Goal: Transaction & Acquisition: Obtain resource

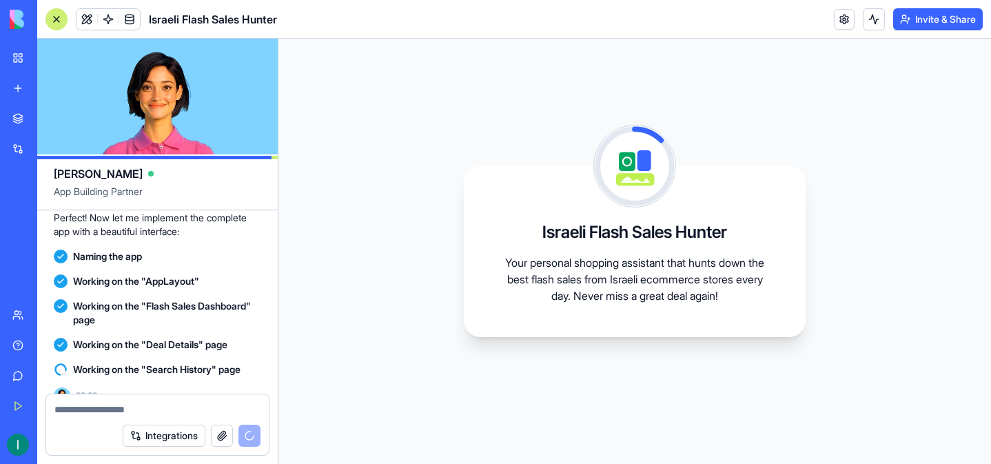
scroll to position [583, 0]
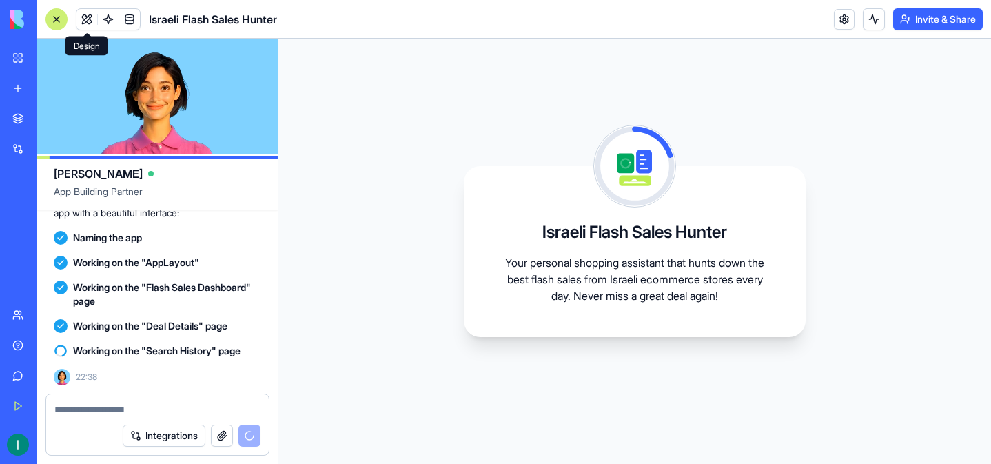
click at [88, 20] on span at bounding box center [87, 19] width 39 height 39
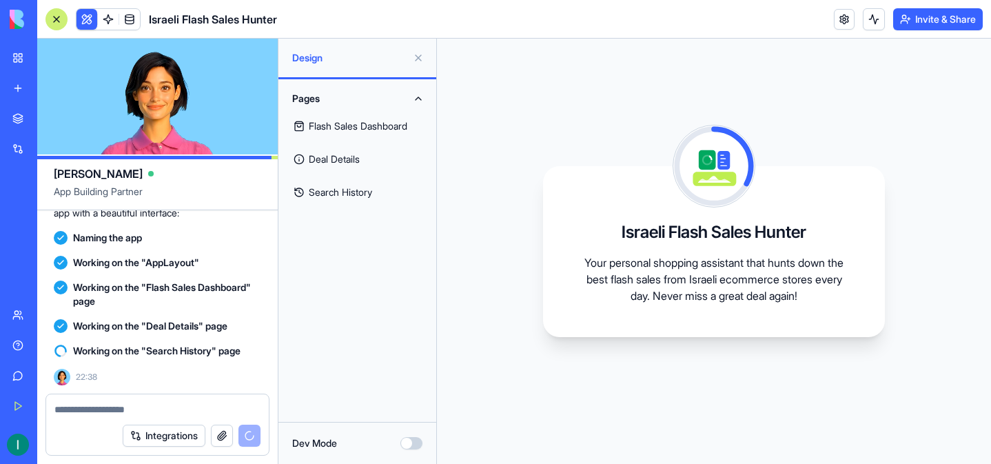
click at [88, 20] on button at bounding box center [86, 19] width 21 height 21
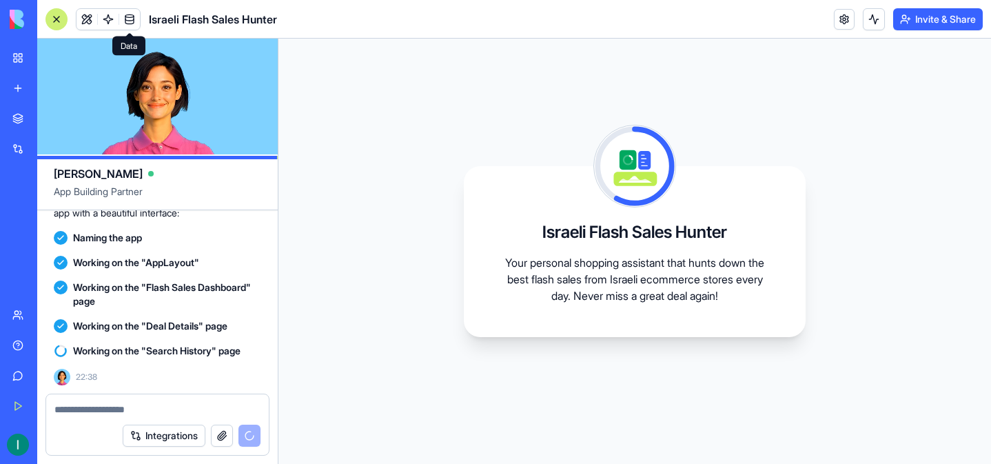
click at [122, 21] on span at bounding box center [129, 19] width 39 height 39
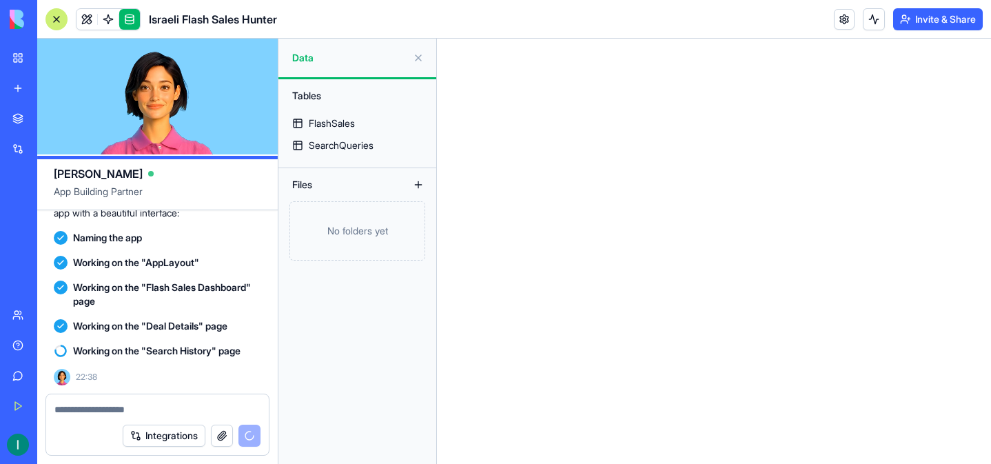
click at [125, 21] on link at bounding box center [129, 19] width 21 height 21
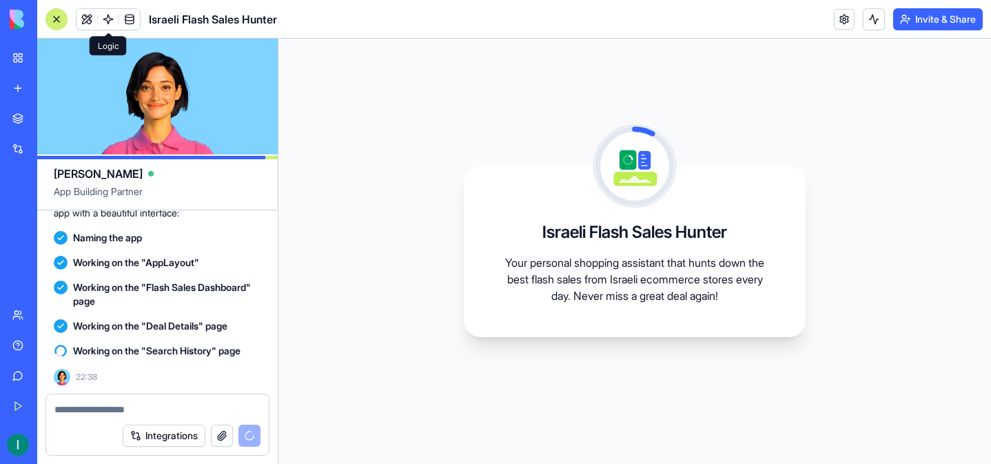
click at [109, 22] on span at bounding box center [108, 19] width 39 height 39
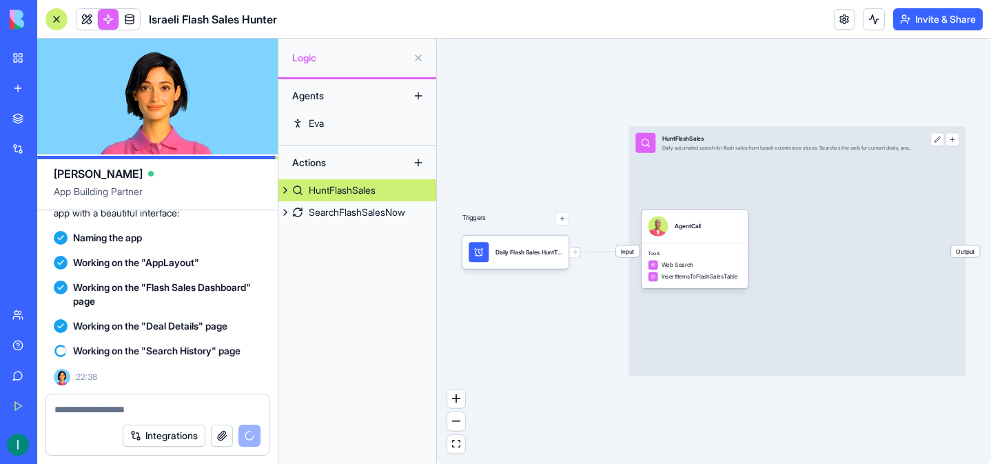
click at [109, 21] on link at bounding box center [108, 19] width 21 height 21
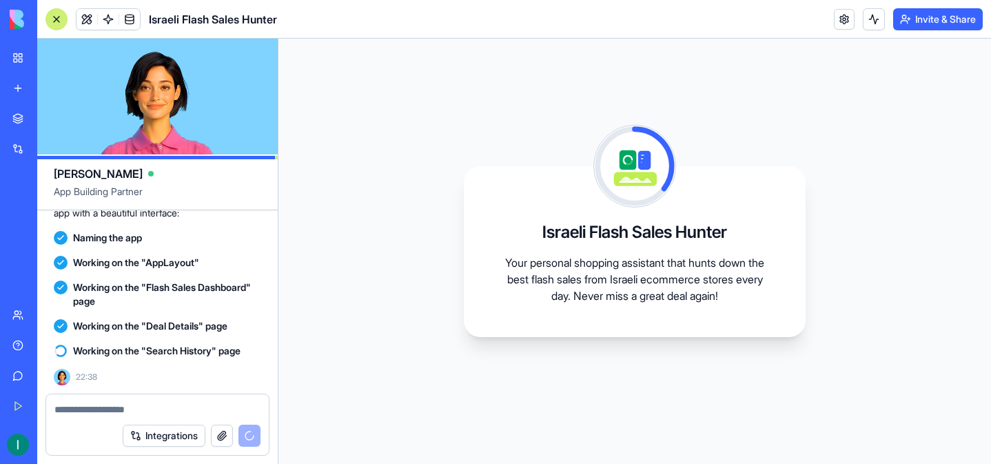
click at [105, 23] on link at bounding box center [108, 19] width 21 height 21
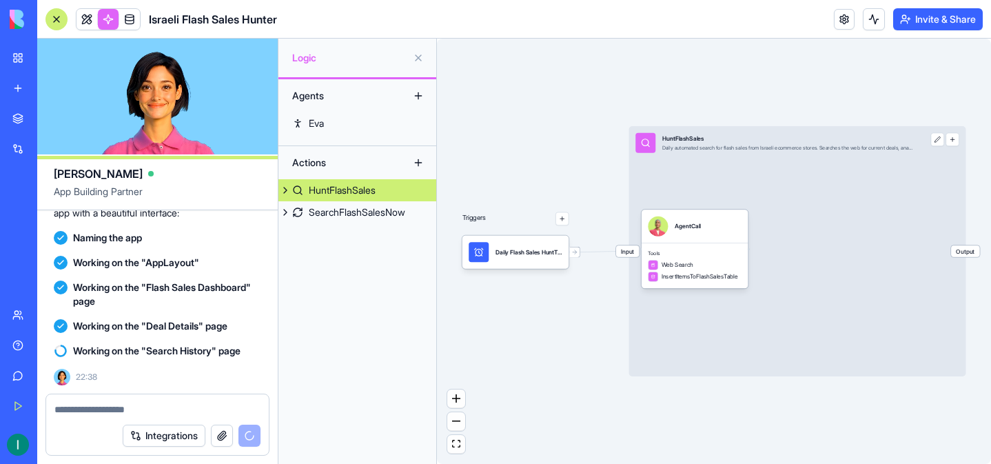
click at [105, 23] on link at bounding box center [108, 19] width 21 height 21
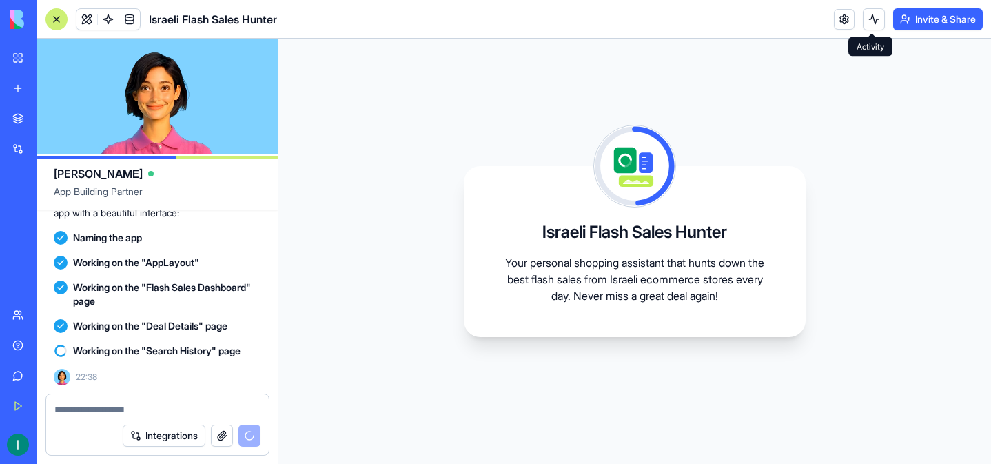
click at [870, 27] on button at bounding box center [874, 19] width 22 height 22
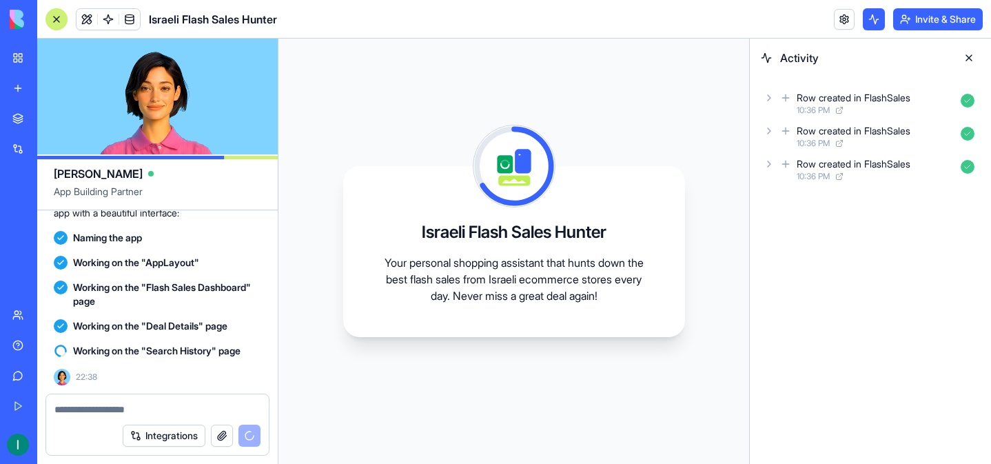
click at [871, 22] on button at bounding box center [874, 19] width 22 height 22
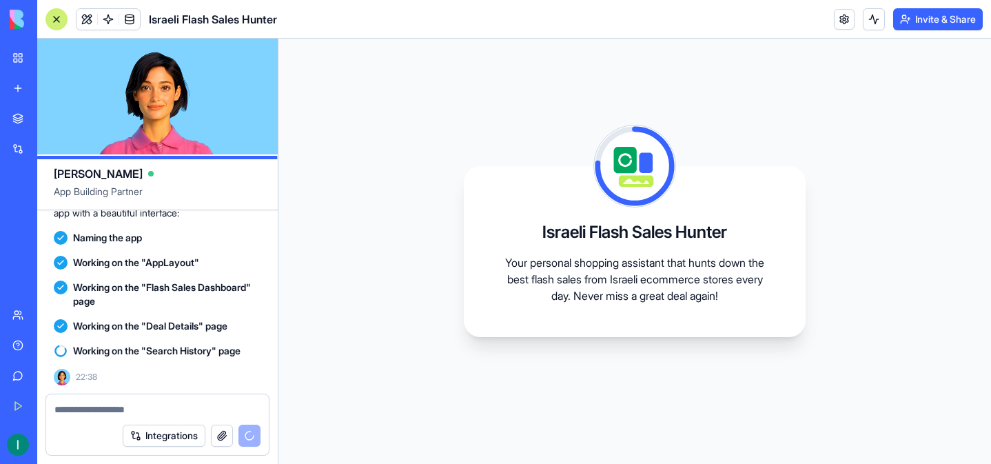
click at [870, 22] on button at bounding box center [874, 19] width 22 height 22
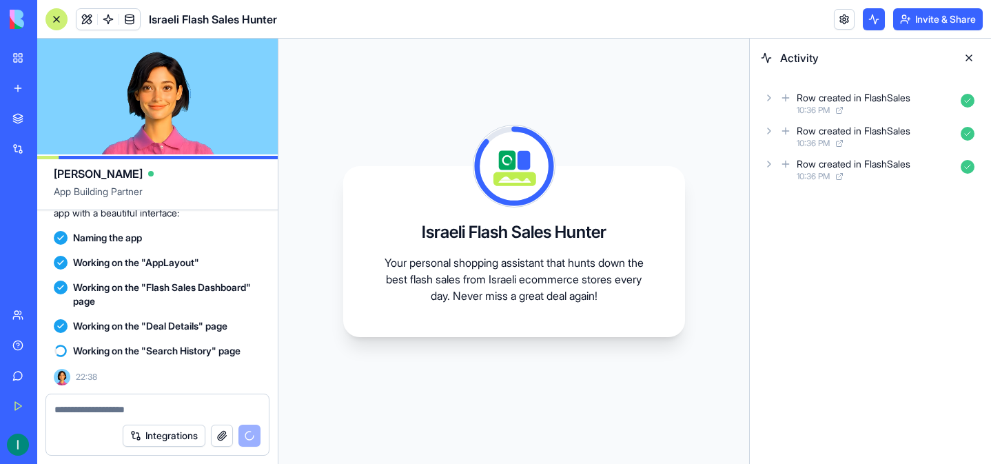
click at [837, 102] on div "Row created in FlashSales" at bounding box center [854, 98] width 114 height 14
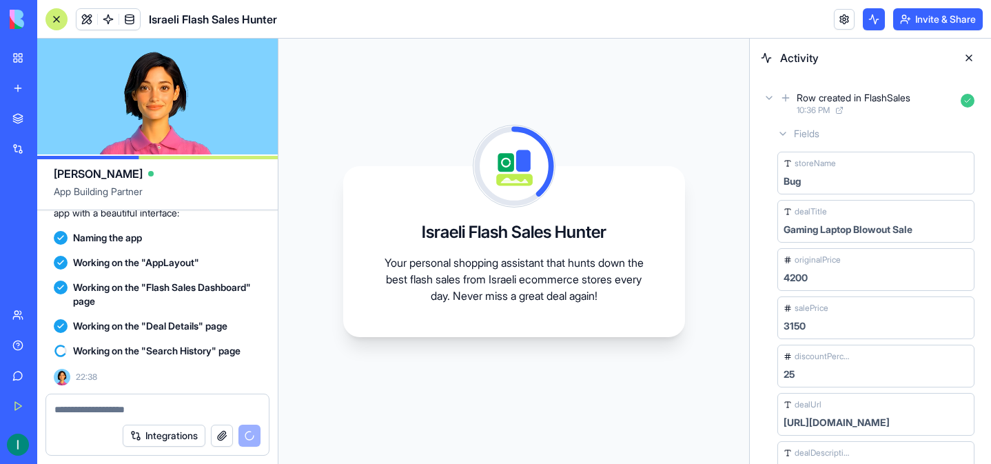
click at [836, 100] on div "Row created in FlashSales" at bounding box center [854, 98] width 114 height 14
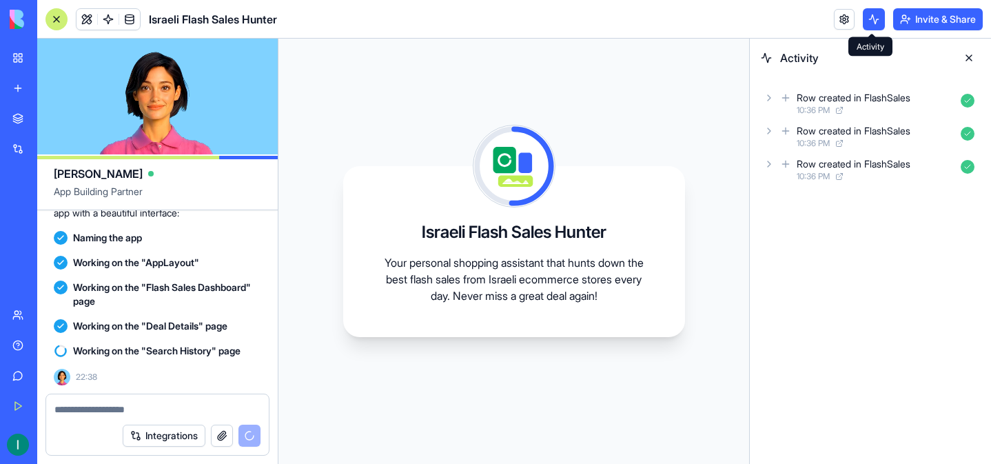
click at [871, 12] on button at bounding box center [874, 19] width 22 height 22
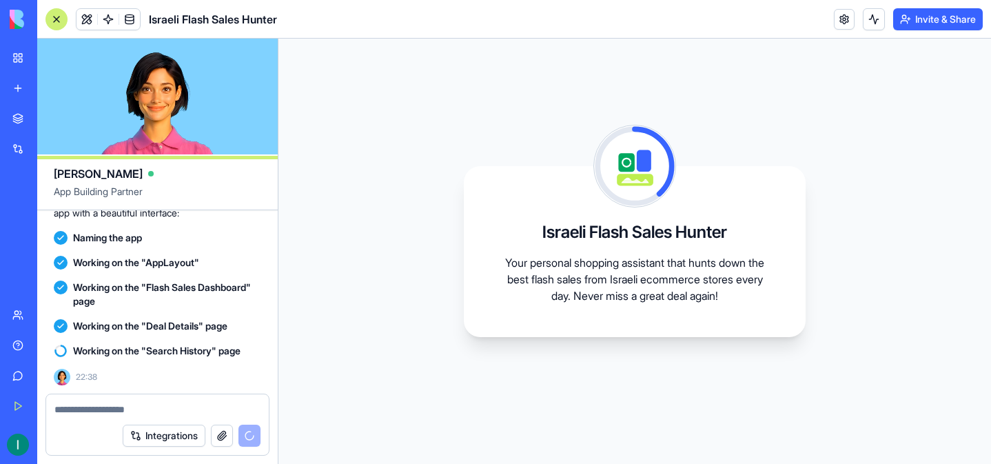
click at [88, 441] on button "Upgrade" at bounding box center [69, 444] width 52 height 22
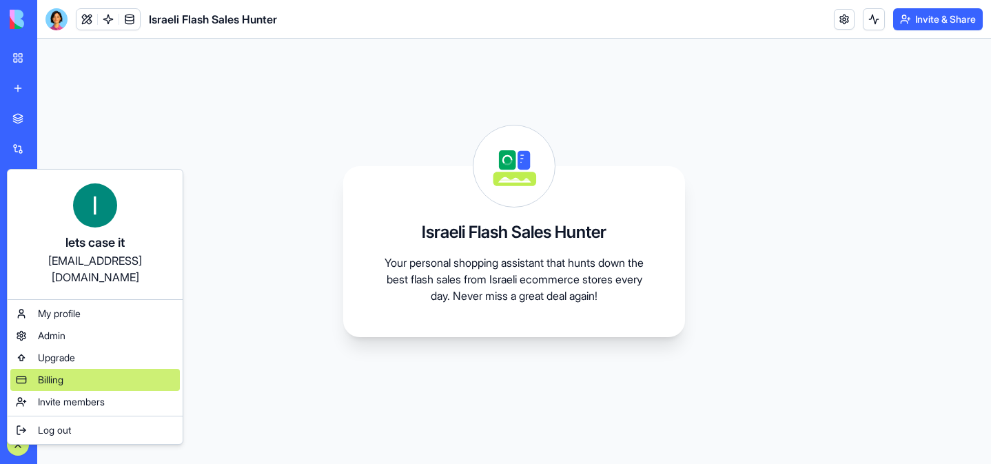
click at [74, 369] on div "Billing" at bounding box center [95, 380] width 170 height 22
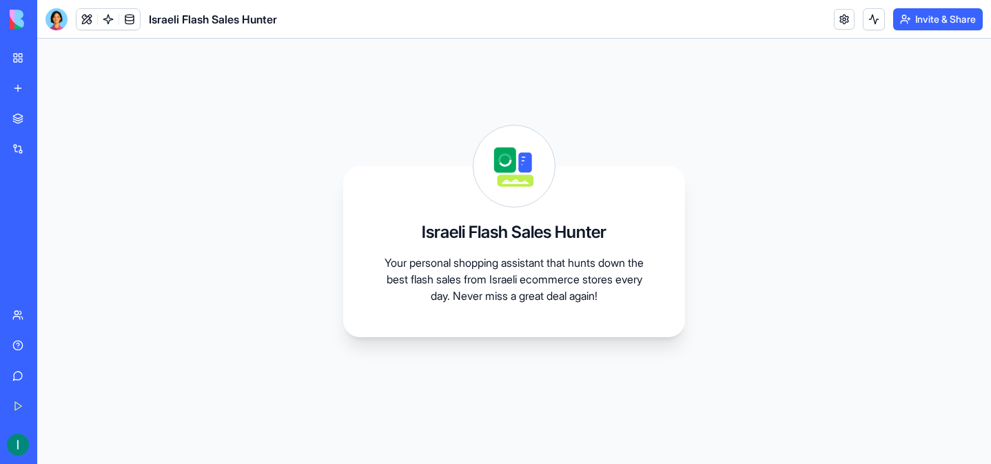
click at [14, 57] on link "My Workspace" at bounding box center [31, 58] width 55 height 28
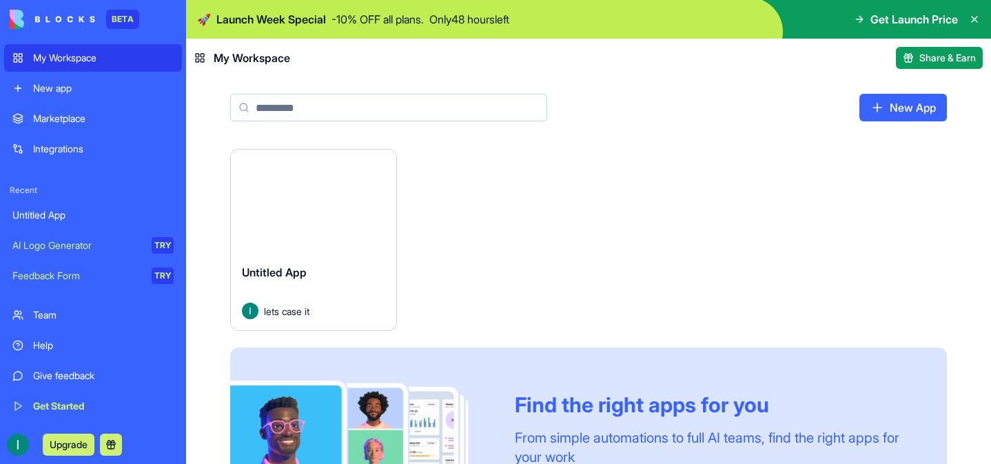
click at [72, 206] on link "Untitled App" at bounding box center [93, 215] width 178 height 28
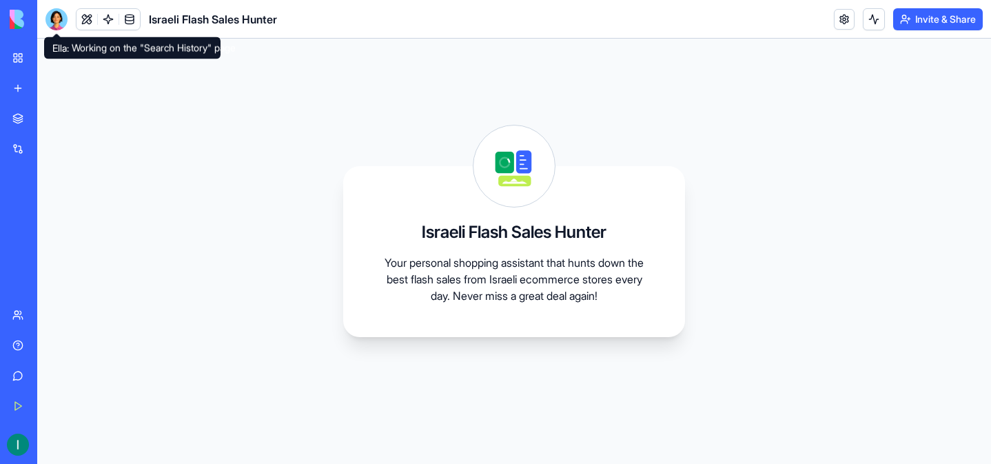
click at [48, 21] on div at bounding box center [56, 19] width 22 height 22
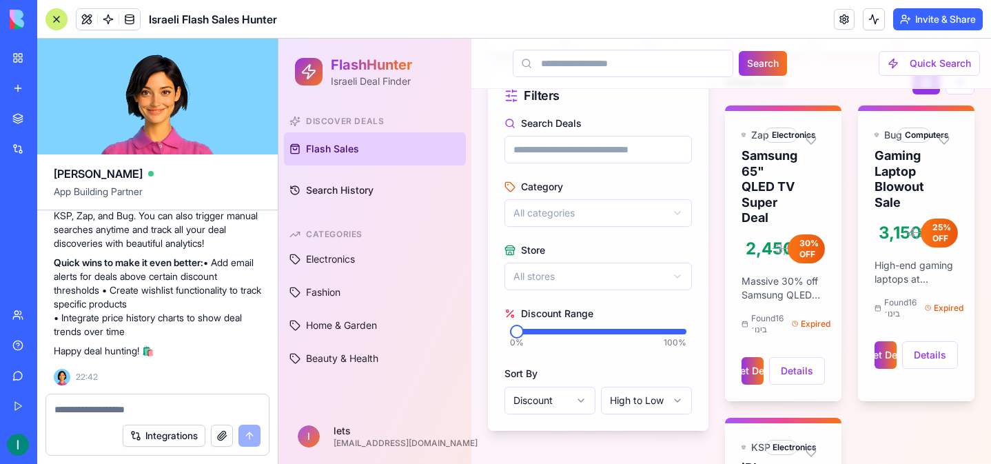
scroll to position [214, 0]
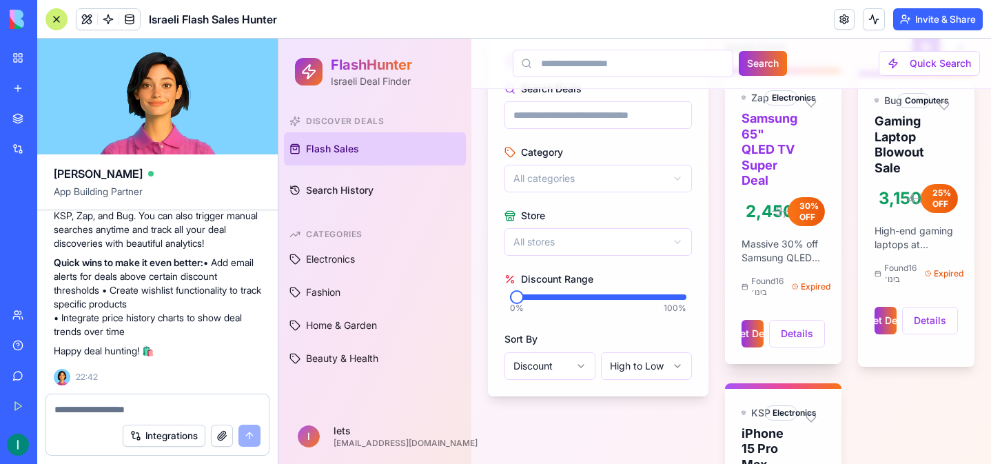
click at [760, 159] on h3 "Samsung 65" QLED TV Super Deal" at bounding box center [769, 150] width 56 height 78
click at [788, 338] on button "Details" at bounding box center [797, 334] width 56 height 28
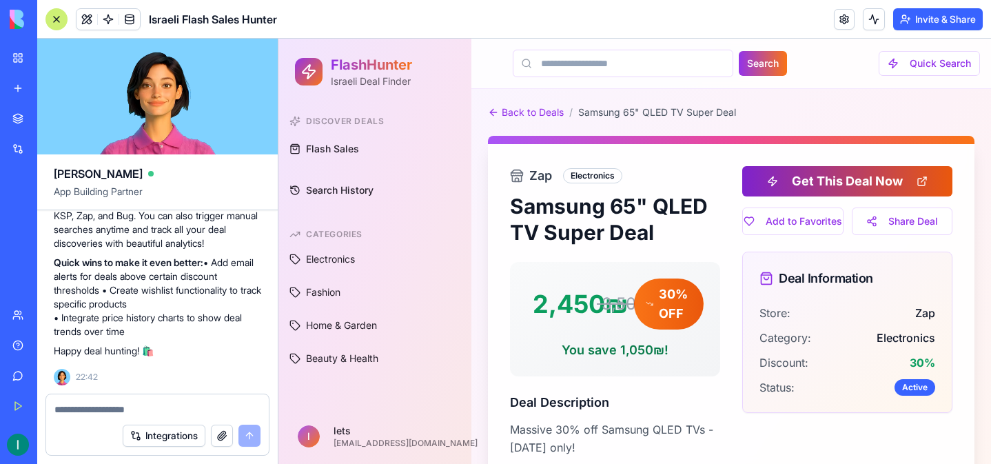
click at [815, 181] on button "Get This Deal Now" at bounding box center [847, 181] width 210 height 30
click at [128, 409] on textarea at bounding box center [157, 409] width 206 height 14
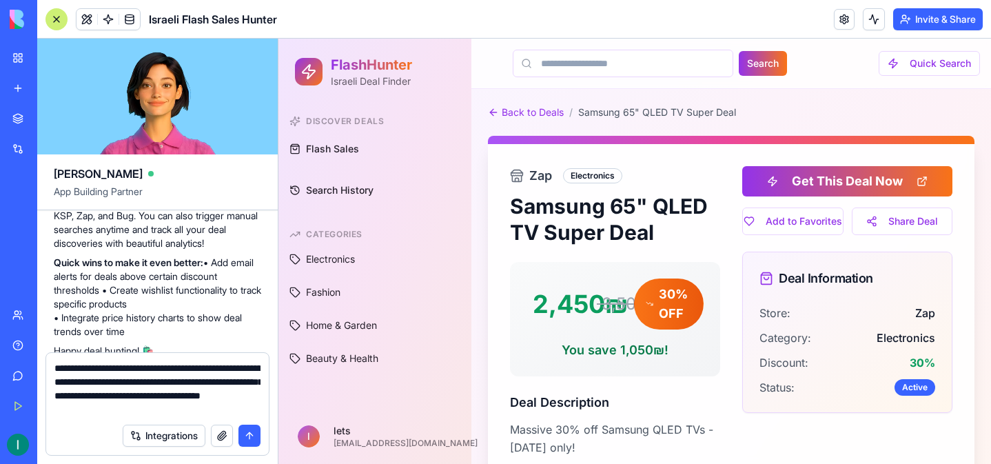
type textarea "**********"
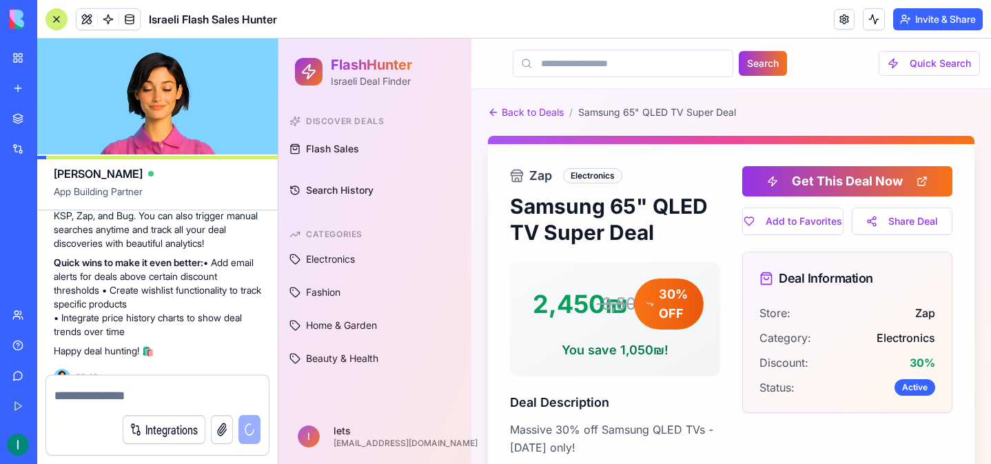
scroll to position [936, 0]
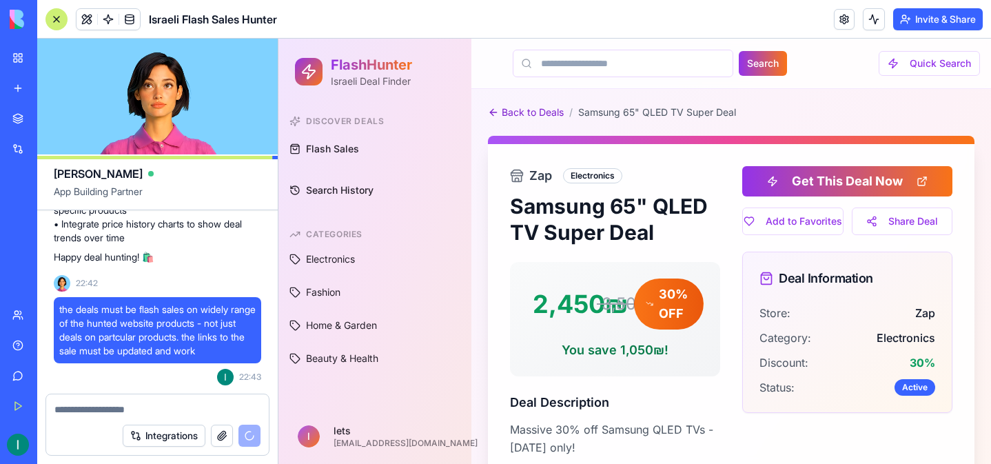
click at [535, 116] on link "Back to Deals" at bounding box center [526, 112] width 76 height 14
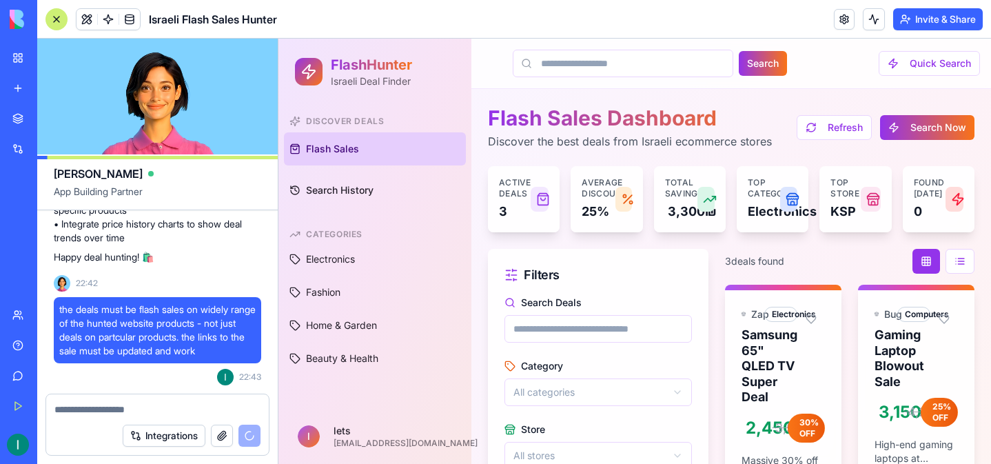
click at [401, 145] on link "Flash Sales" at bounding box center [375, 148] width 182 height 33
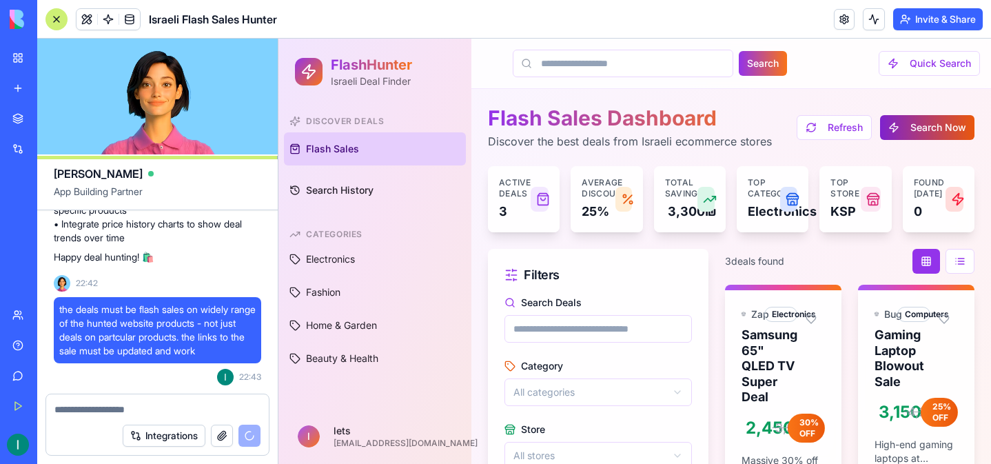
click at [909, 135] on button "Search Now" at bounding box center [927, 127] width 94 height 25
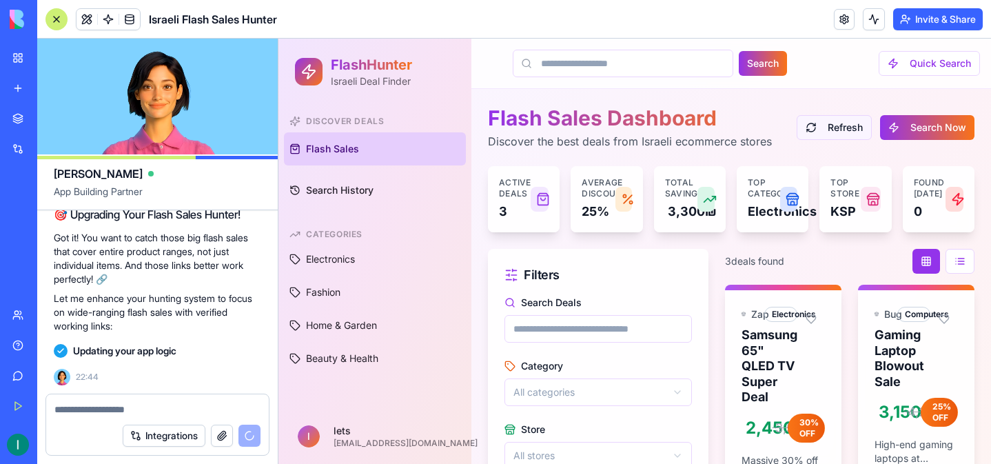
click at [832, 134] on button "Refresh" at bounding box center [834, 127] width 75 height 25
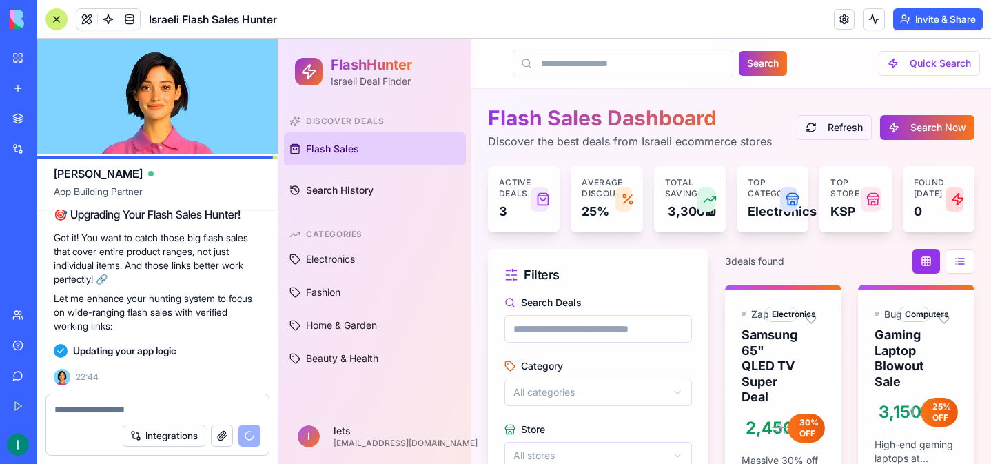
click at [850, 127] on button "Refresh" at bounding box center [834, 127] width 75 height 25
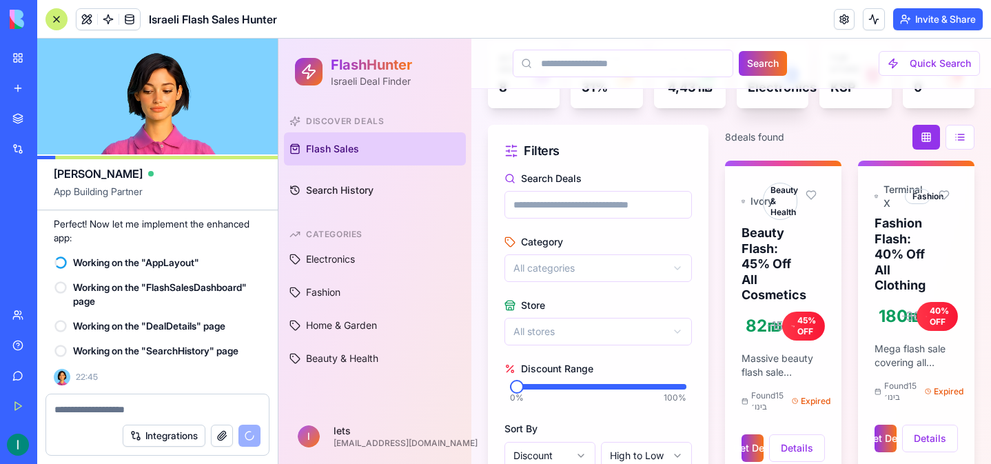
scroll to position [164, 0]
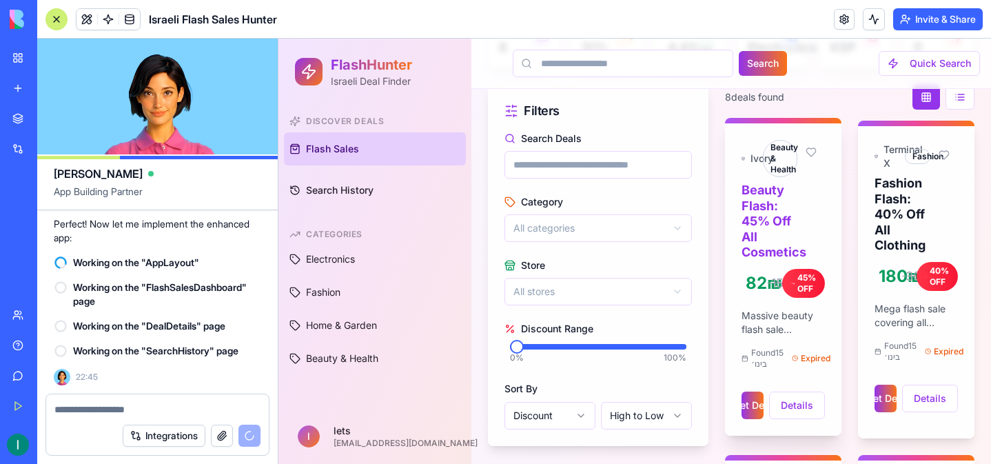
click at [780, 232] on h3 "Beauty Flash: 45% Off All Cosmetics" at bounding box center [769, 222] width 56 height 78
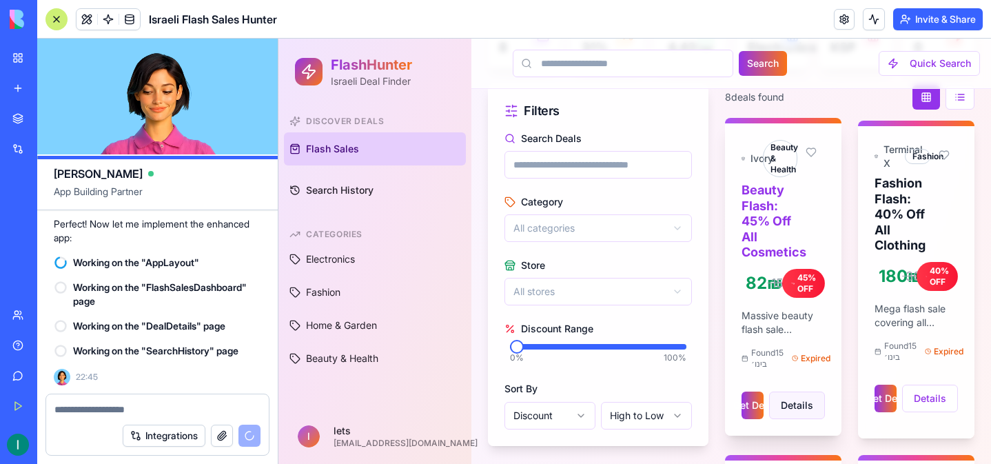
click at [803, 403] on button "Details" at bounding box center [797, 405] width 56 height 28
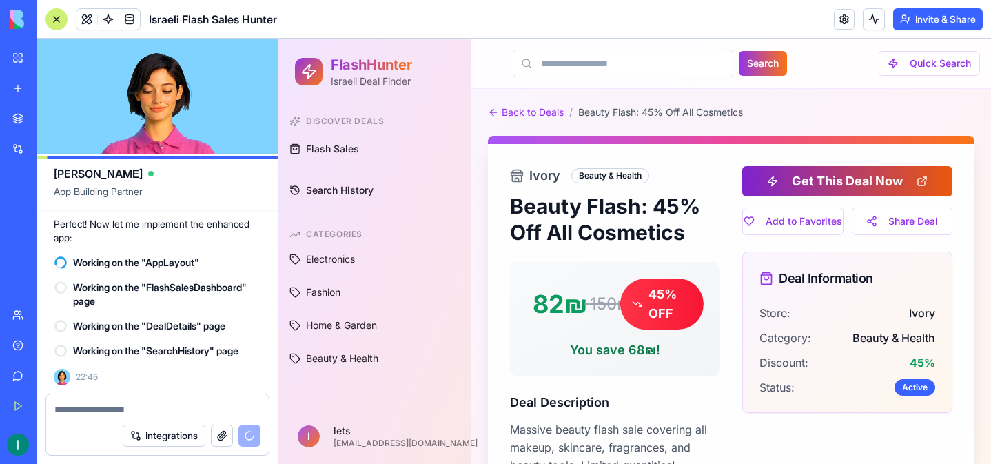
click at [801, 183] on button "Get This Deal Now" at bounding box center [847, 181] width 210 height 30
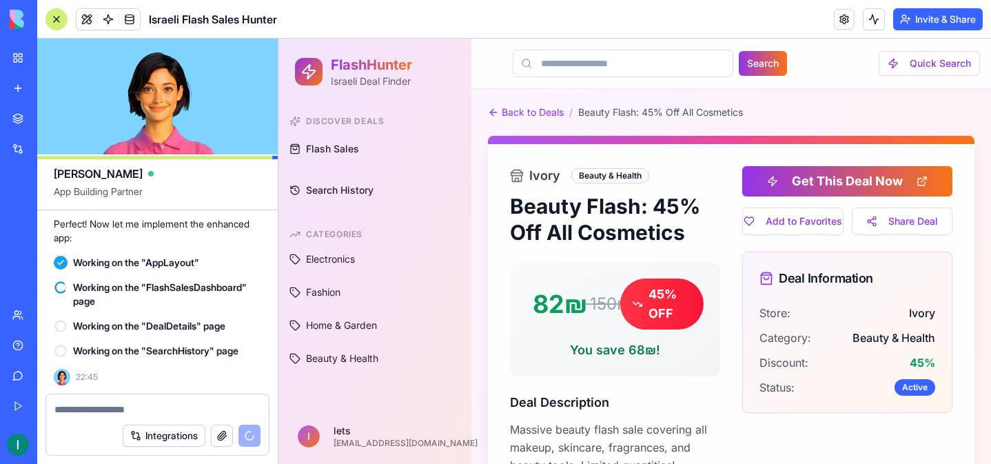
click at [164, 435] on button "Integrations" at bounding box center [164, 435] width 83 height 22
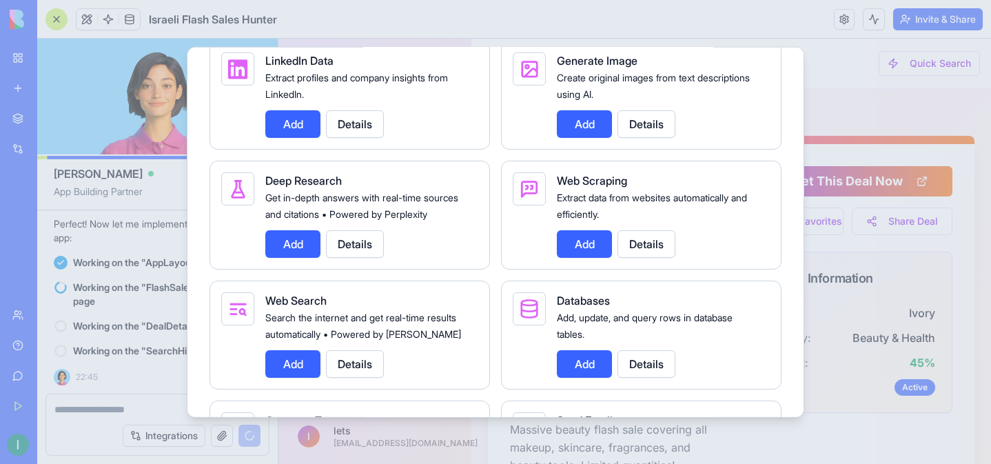
scroll to position [1696, 0]
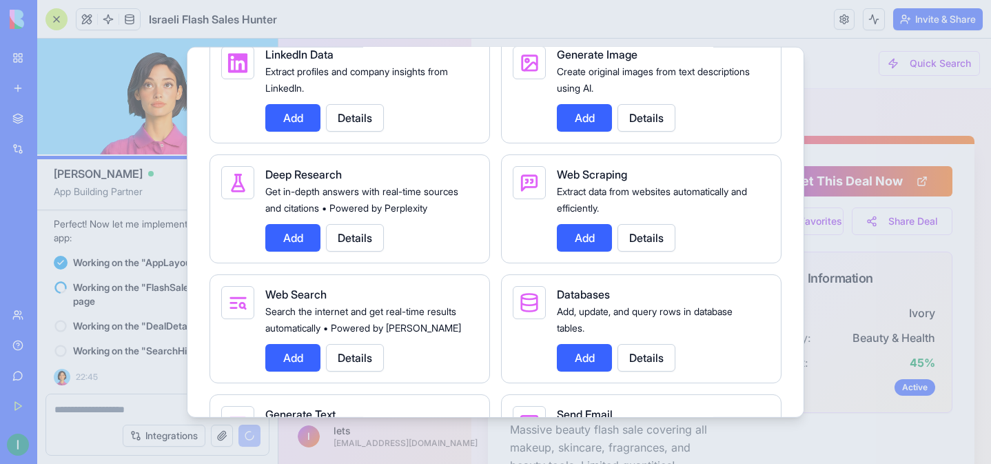
click at [303, 251] on button "Add" at bounding box center [292, 237] width 55 height 28
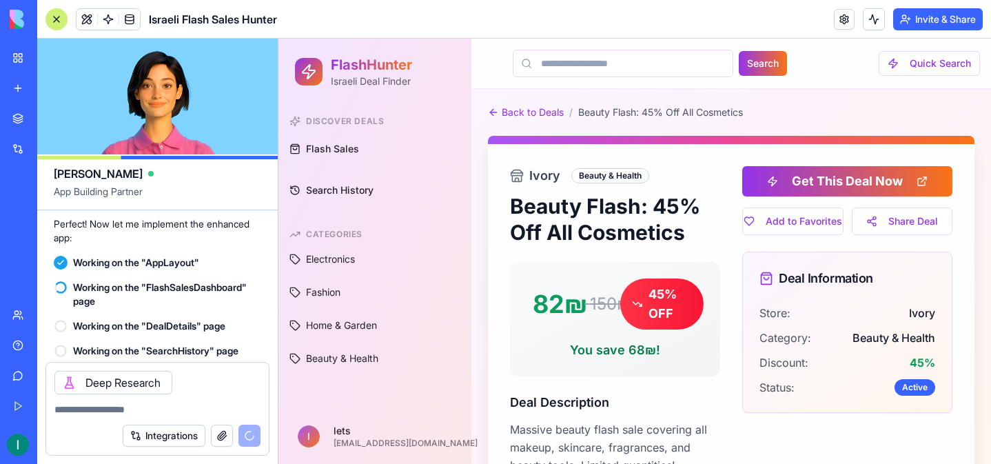
click at [177, 434] on button "Integrations" at bounding box center [164, 435] width 83 height 22
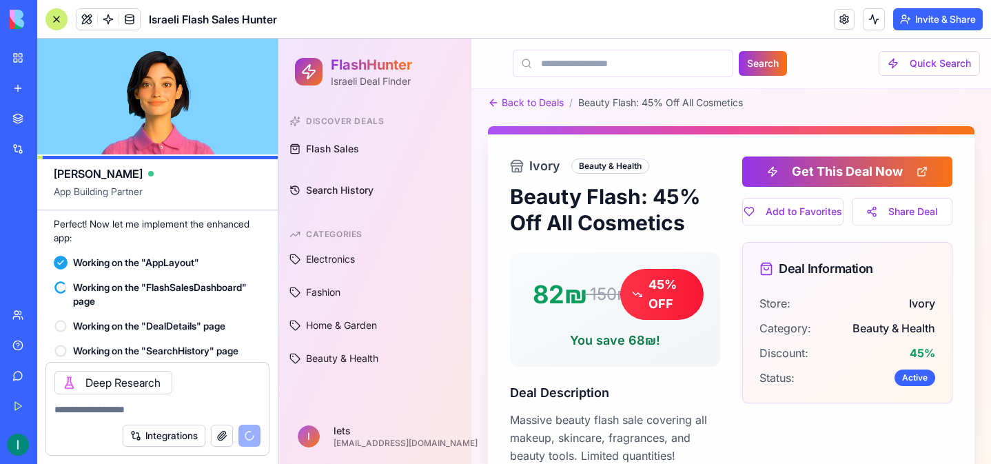
scroll to position [0, 0]
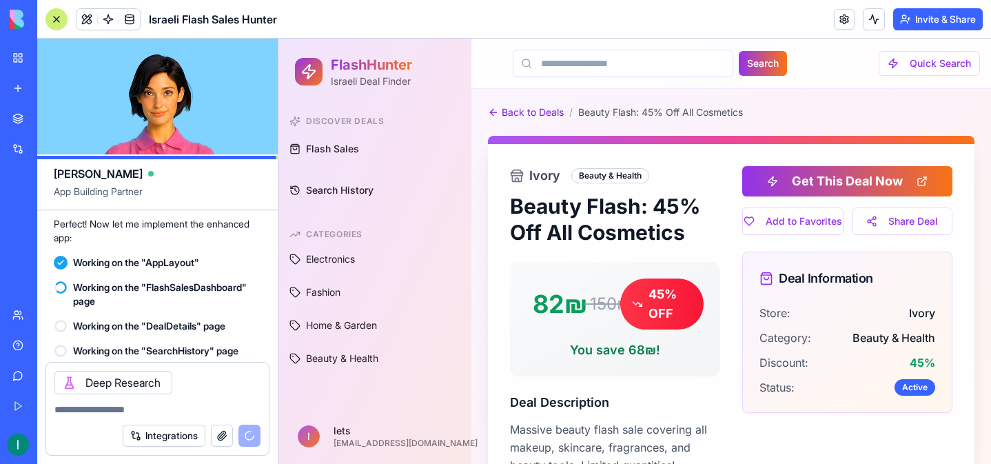
click at [545, 110] on link "Back to Deals" at bounding box center [526, 112] width 76 height 14
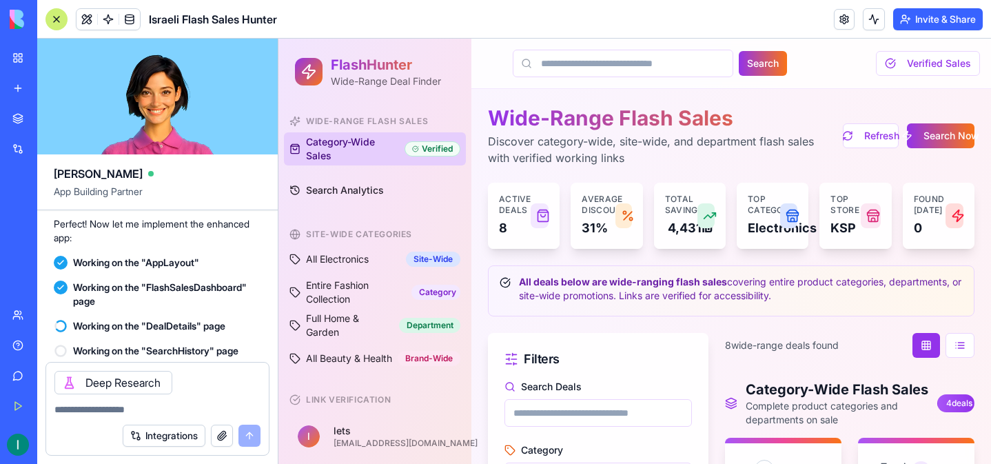
scroll to position [1888, 0]
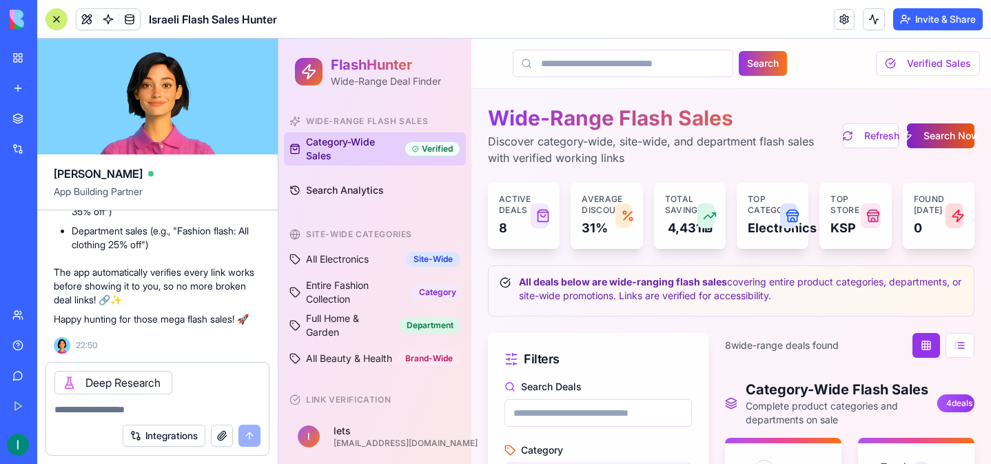
click at [952, 141] on button "Search Now" at bounding box center [941, 135] width 68 height 25
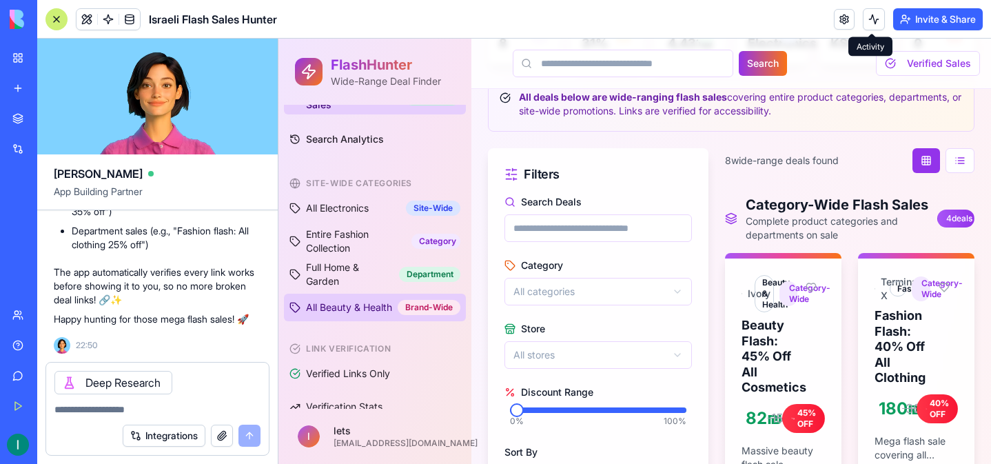
scroll to position [68, 0]
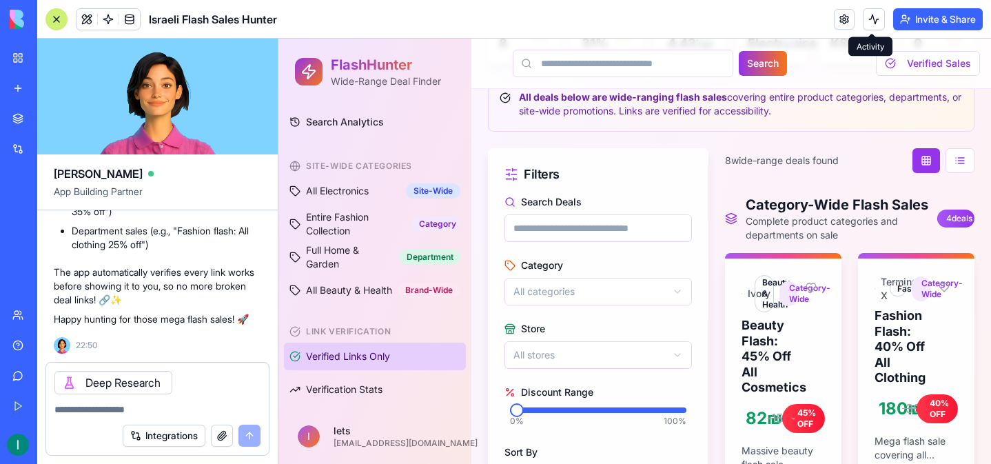
click at [377, 356] on span "Verified Links Only" at bounding box center [348, 356] width 84 height 14
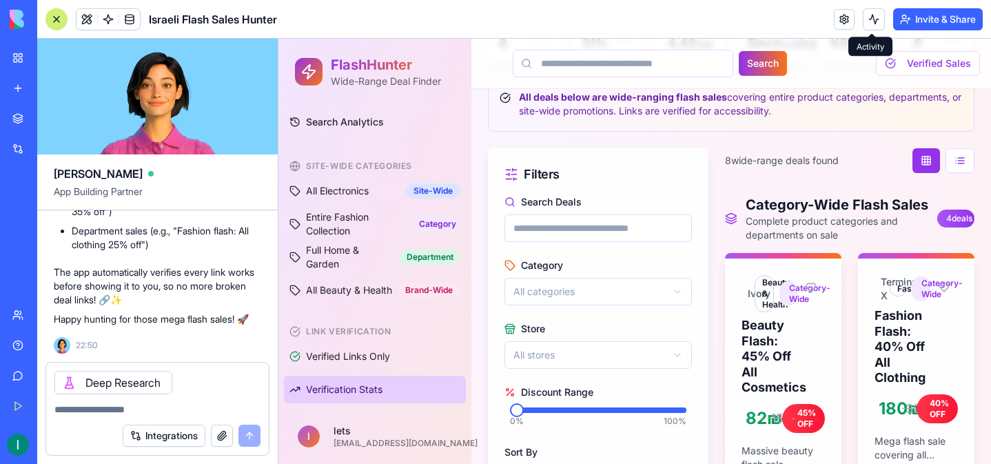
click at [377, 394] on span "Verification Stats" at bounding box center [344, 389] width 76 height 14
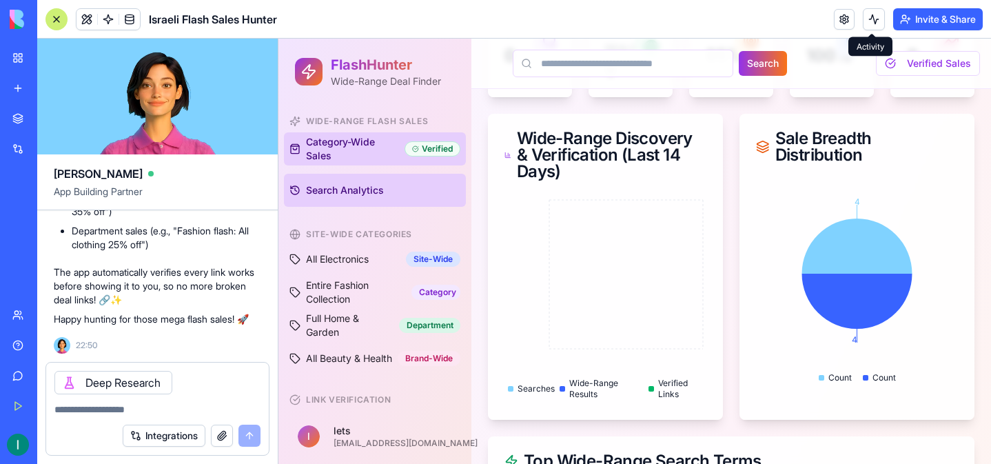
click at [389, 149] on span "Category-Wide Sales" at bounding box center [352, 149] width 93 height 28
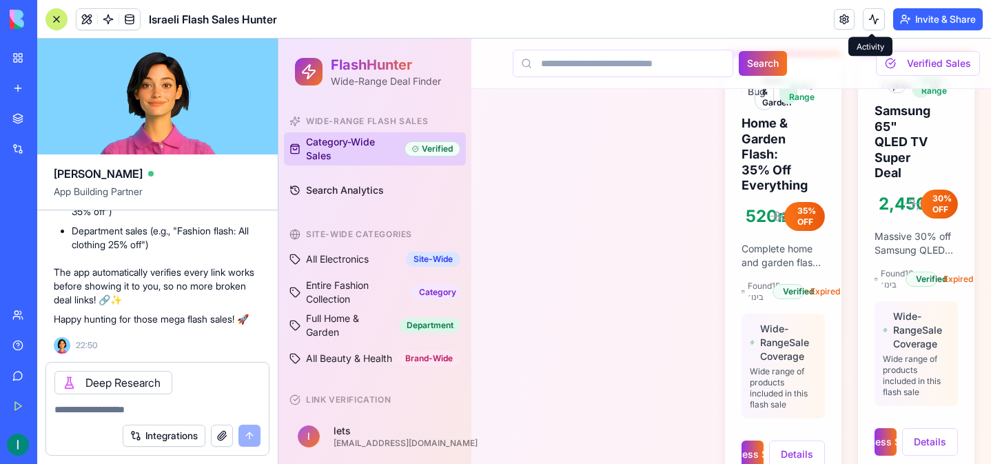
scroll to position [1349, 0]
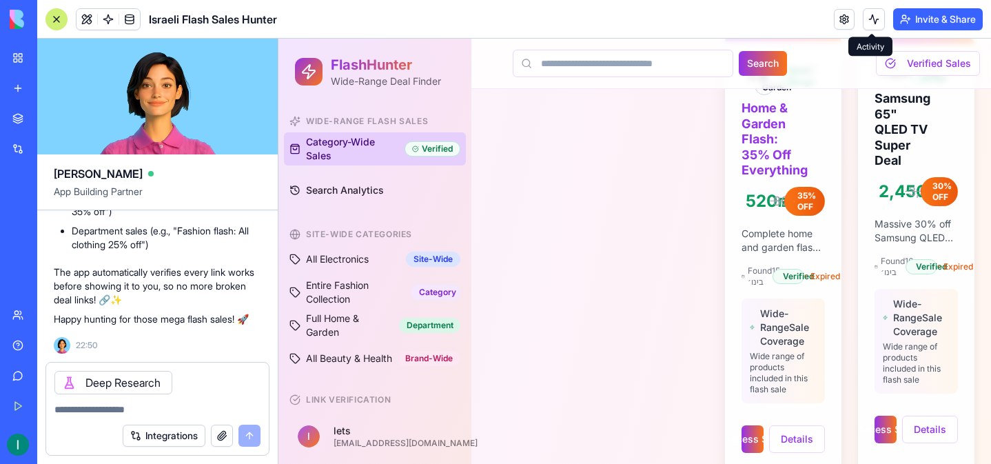
click at [781, 178] on h3 "Home & Garden Flash: 35% Off Everything" at bounding box center [769, 140] width 56 height 78
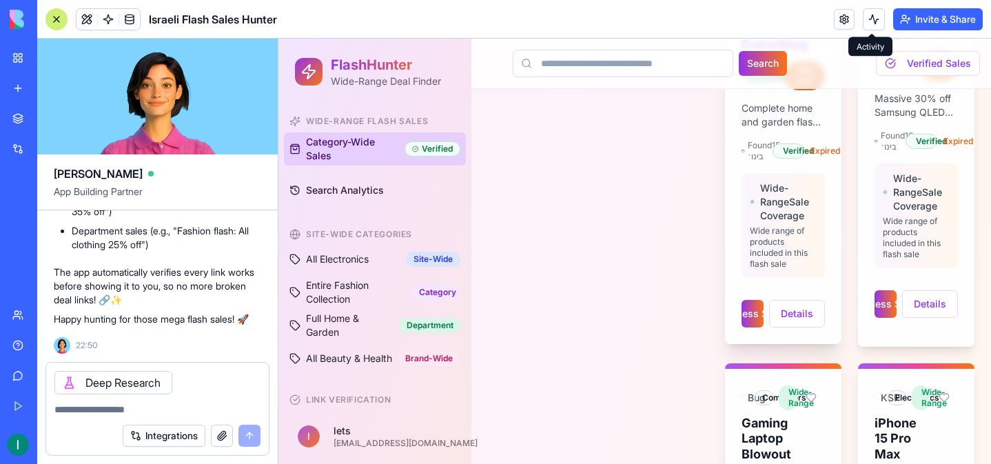
scroll to position [1506, 0]
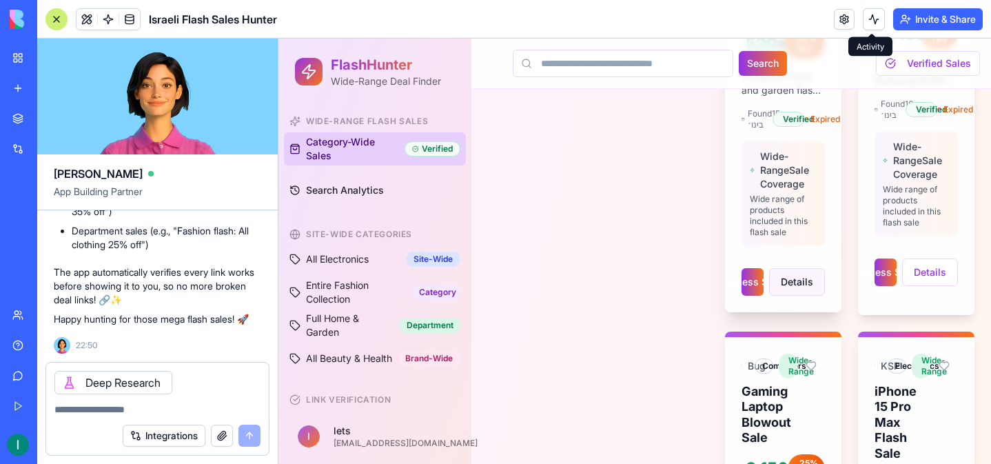
click at [780, 296] on button "Details" at bounding box center [797, 282] width 56 height 28
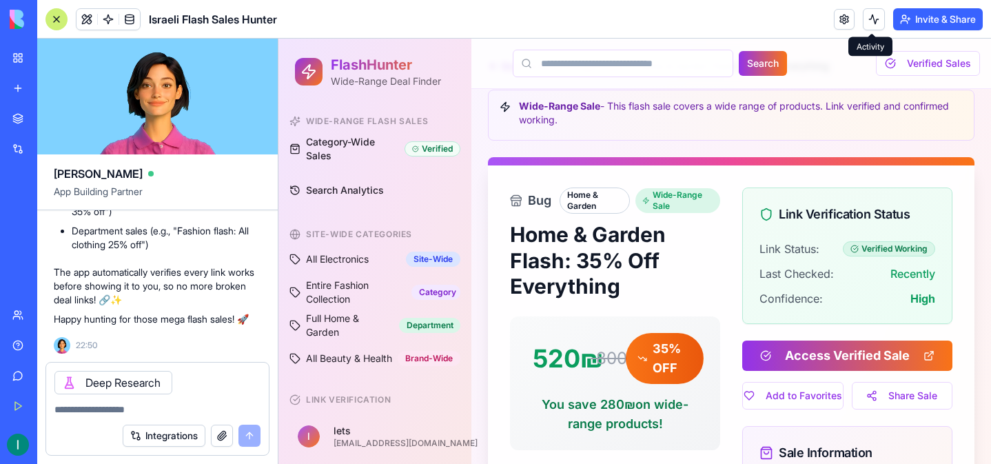
scroll to position [58, 0]
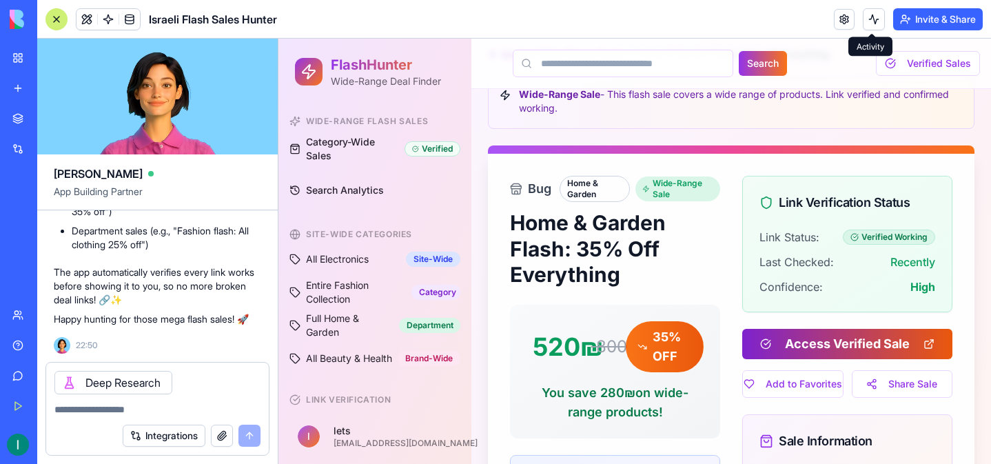
click at [786, 341] on button "Access Verified Sale" at bounding box center [847, 344] width 210 height 30
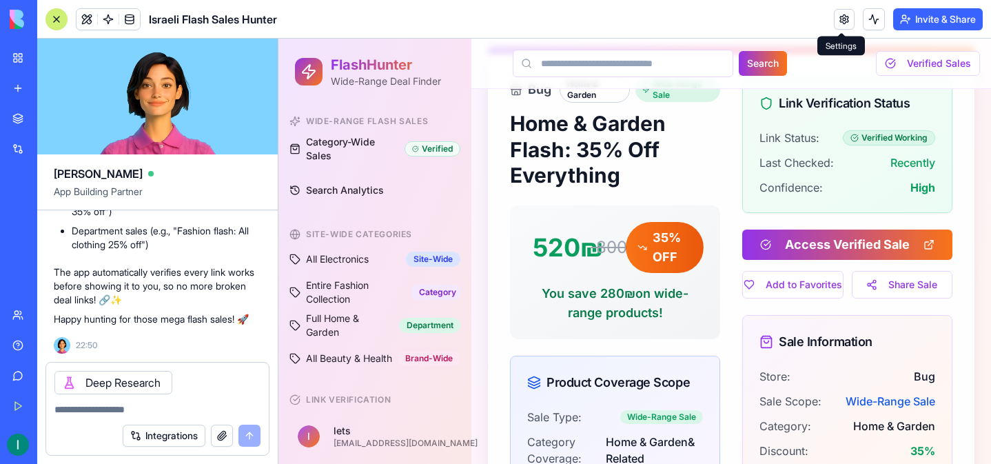
scroll to position [199, 0]
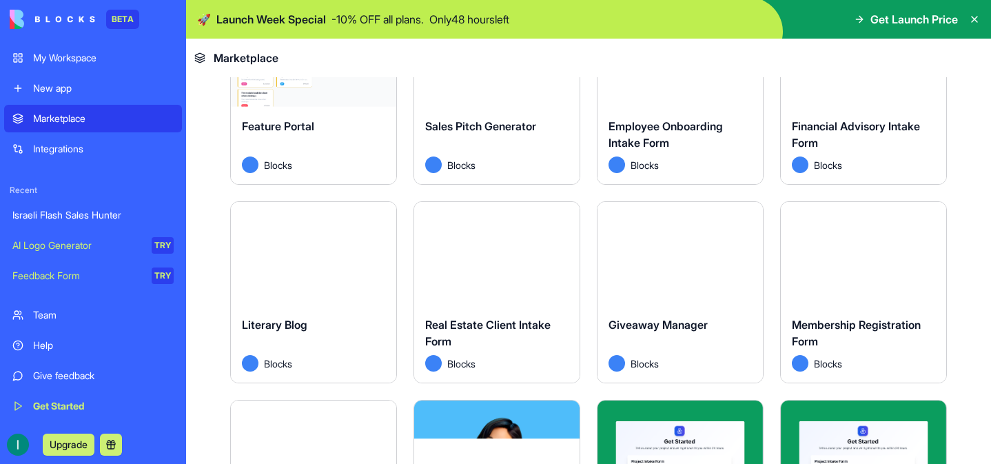
scroll to position [1189, 0]
